Goal: Obtain resource: Obtain resource

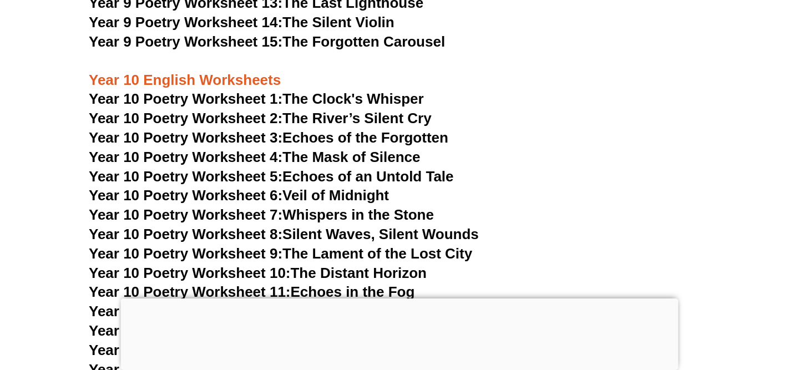
scroll to position [8146, 0]
click at [228, 52] on h3 "Year 10 English Worksheets" at bounding box center [400, 71] width 622 height 38
click at [264, 90] on span "Year 10 Poetry Worksheet 1:" at bounding box center [186, 98] width 194 height 17
